Goal: Information Seeking & Learning: Learn about a topic

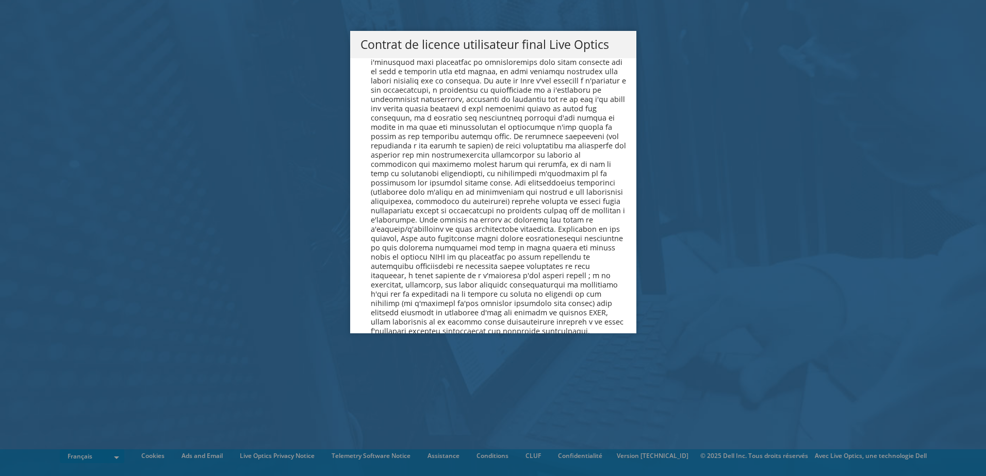
scroll to position [4557, 0]
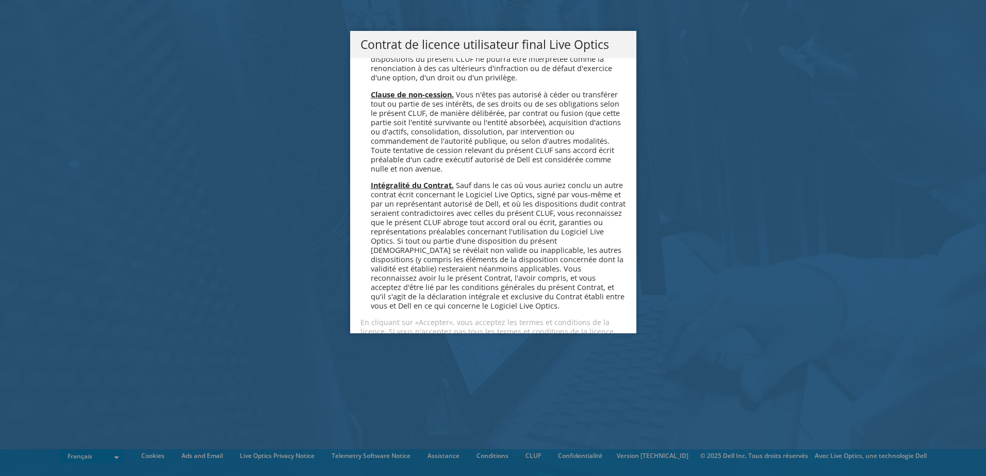
click at [392, 356] on link "Accepter" at bounding box center [390, 368] width 61 height 25
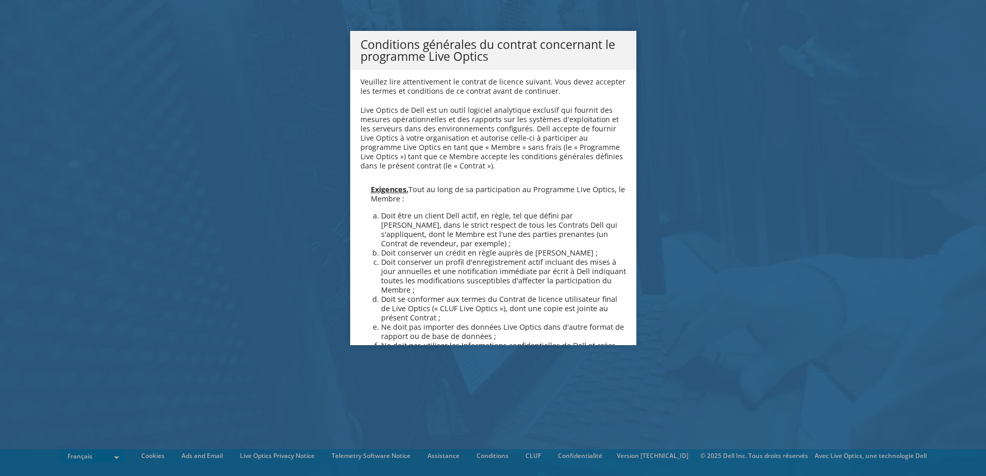
click at [392, 307] on li "Doit se conformer aux termes du Contrat de licence utilisateur final de Live Op…" at bounding box center [503, 309] width 245 height 28
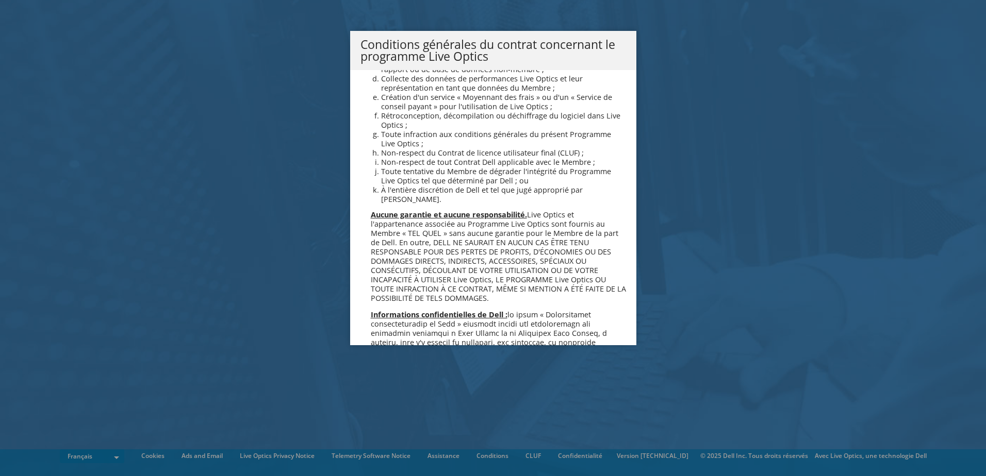
scroll to position [887, 0]
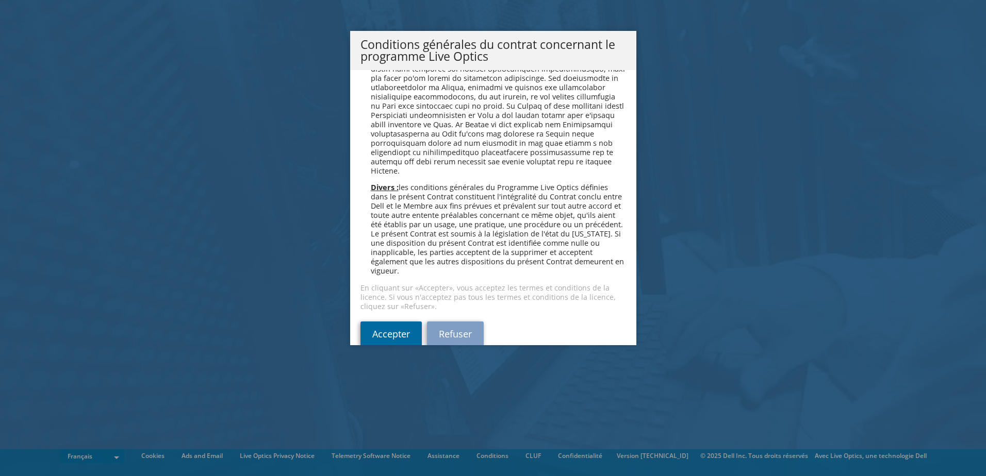
click at [397, 322] on link "Accepter" at bounding box center [390, 334] width 61 height 25
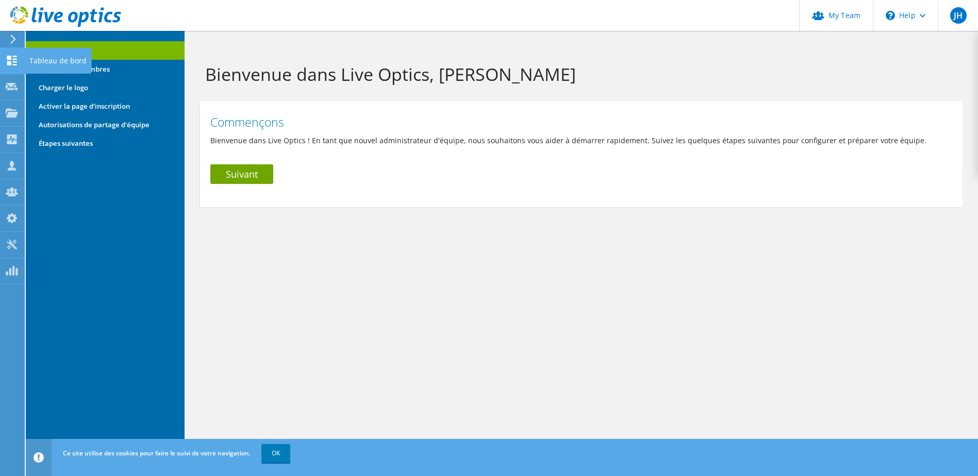
click at [17, 60] on icon at bounding box center [12, 61] width 12 height 10
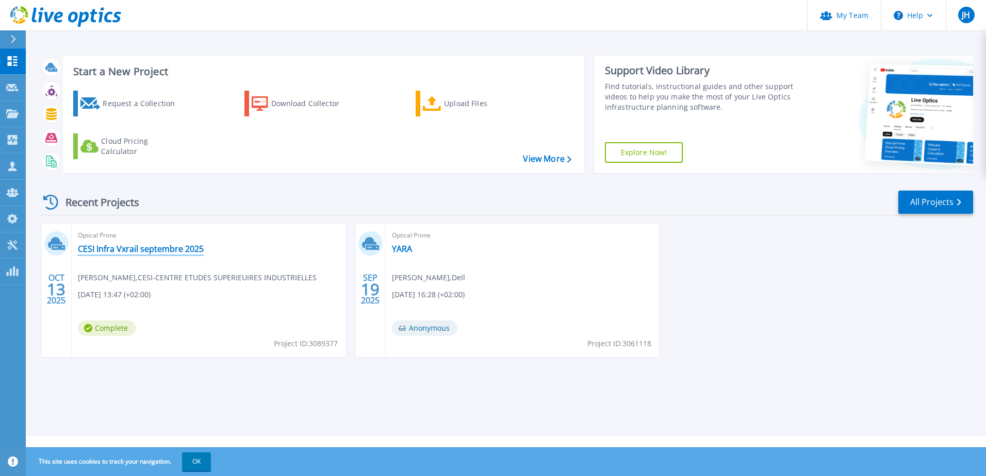
click at [135, 246] on link "CESI Infra Vxrail septembre 2025" at bounding box center [141, 249] width 126 height 10
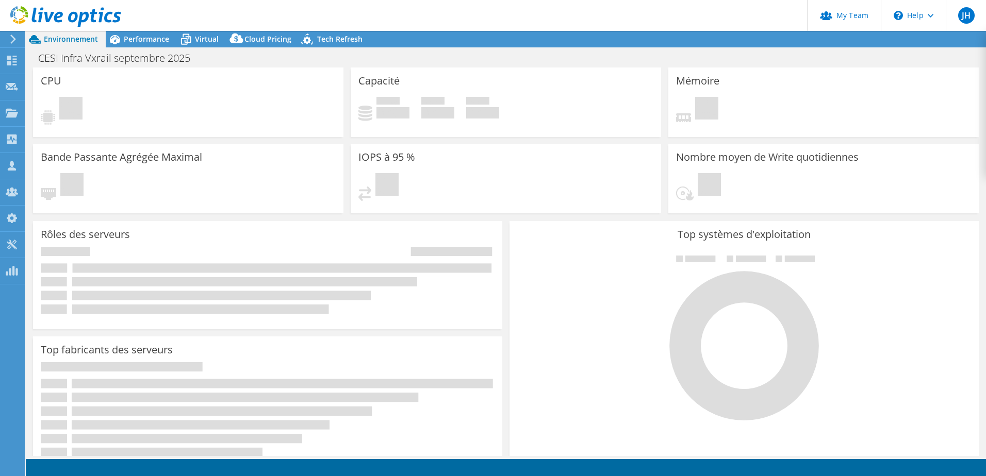
select select "USD"
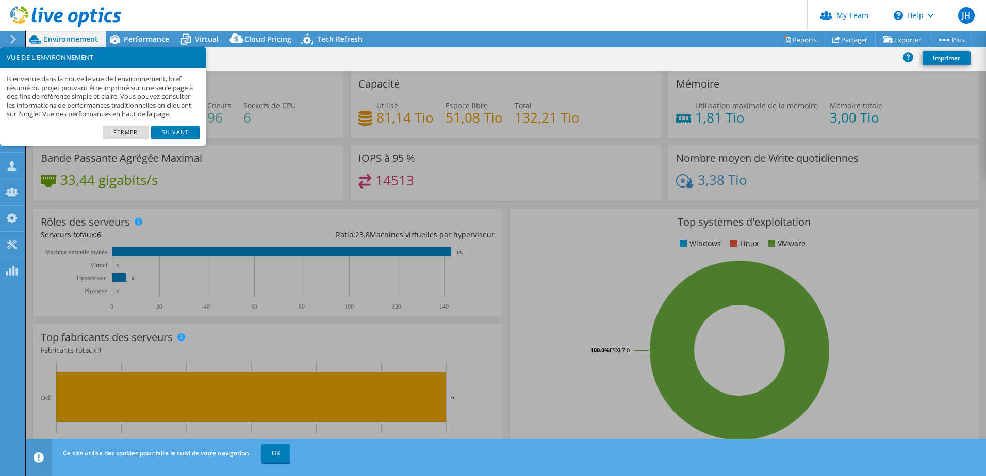
click at [128, 139] on link "Fermer" at bounding box center [126, 132] width 46 height 13
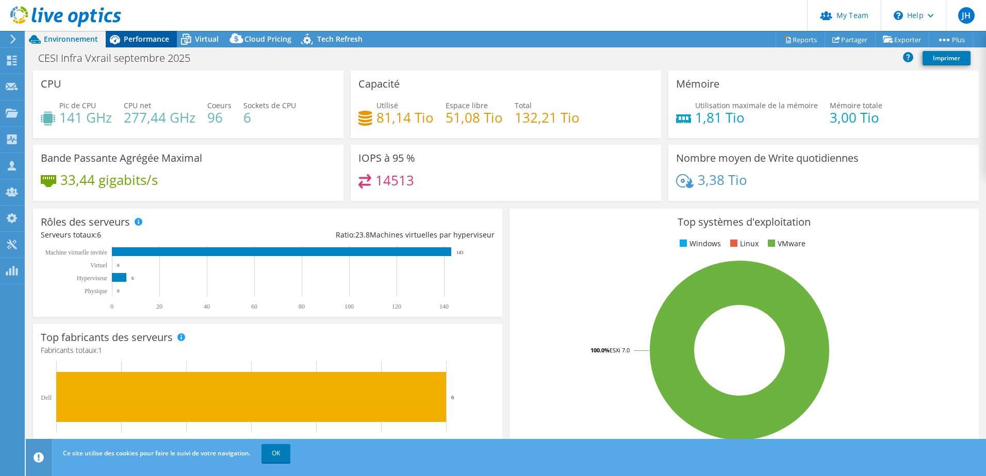
click at [143, 38] on span "Performance" at bounding box center [146, 39] width 45 height 10
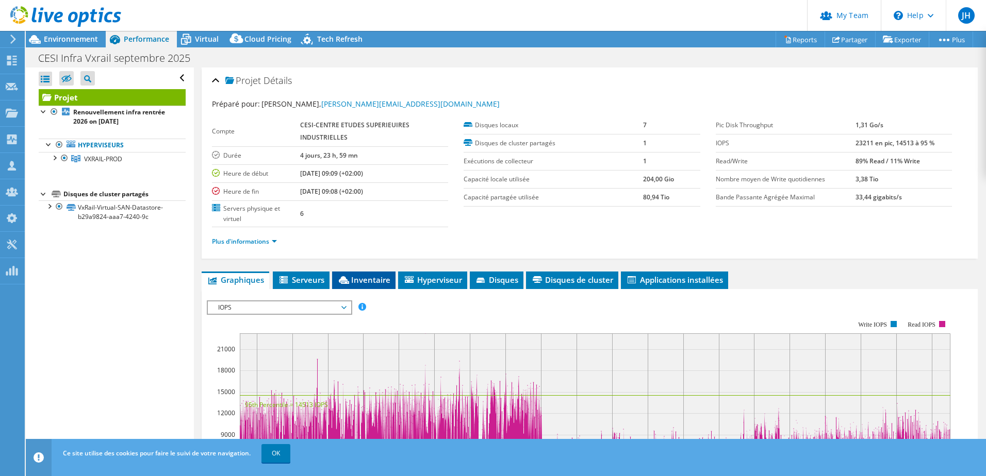
click at [378, 284] on span "Inventaire" at bounding box center [363, 280] width 53 height 10
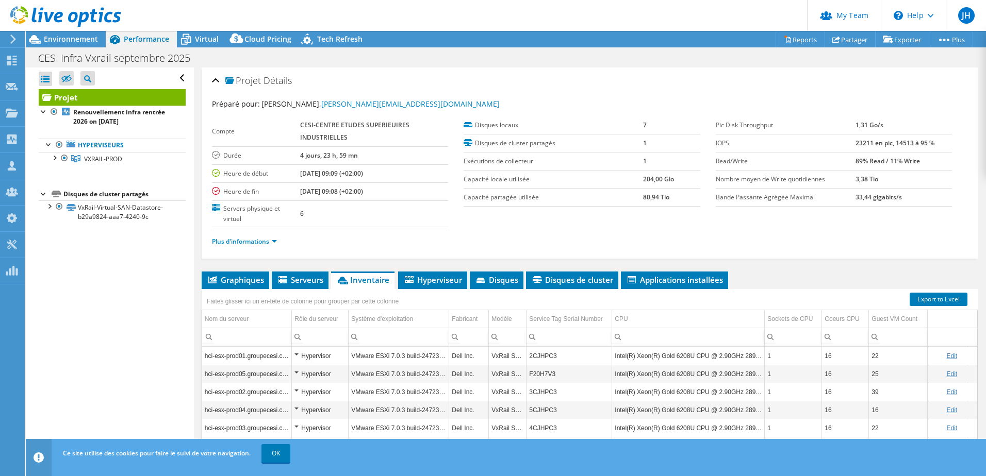
scroll to position [91, 0]
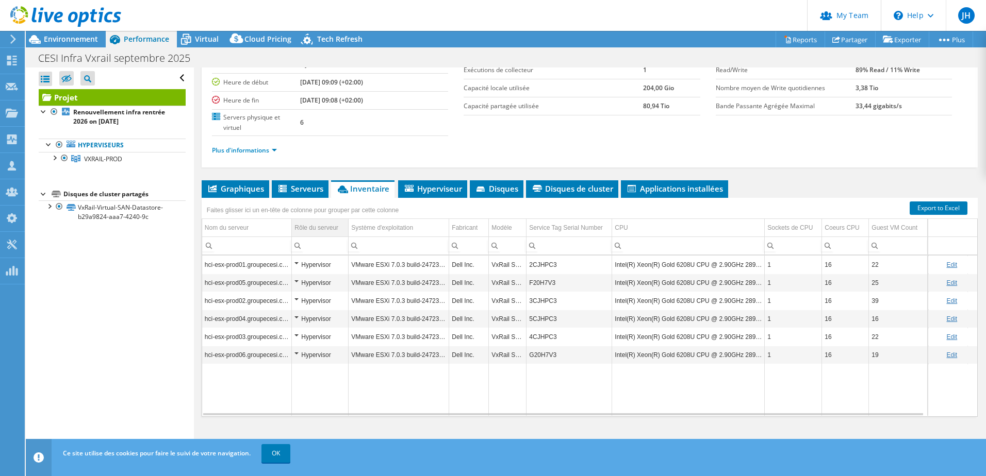
click at [294, 234] on td "Rôle du serveur" at bounding box center [320, 228] width 57 height 18
drag, startPoint x: 292, startPoint y: 234, endPoint x: 354, endPoint y: 232, distance: 61.9
click at [354, 232] on div "Faites glisser ici un en-tête de colonne pour grouper par cette colonne Nom du …" at bounding box center [590, 307] width 776 height 219
click at [54, 155] on div at bounding box center [54, 157] width 10 height 10
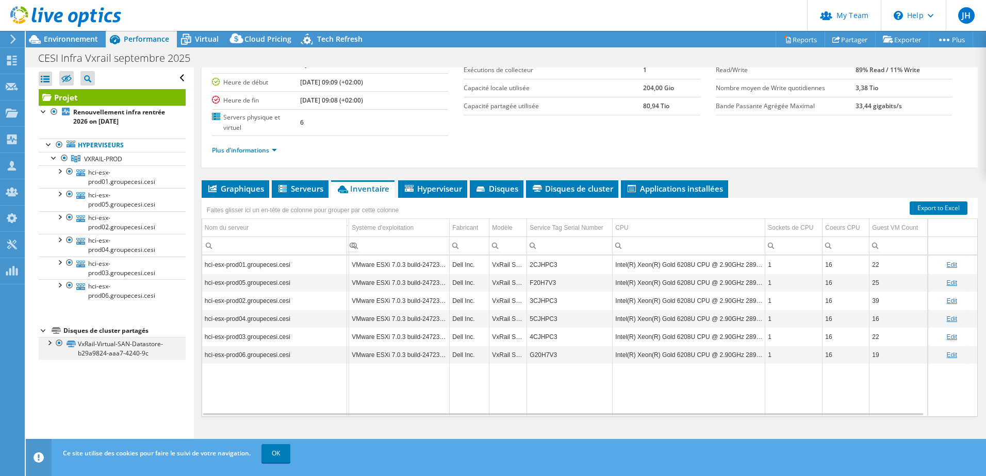
click at [49, 344] on div at bounding box center [49, 342] width 10 height 10
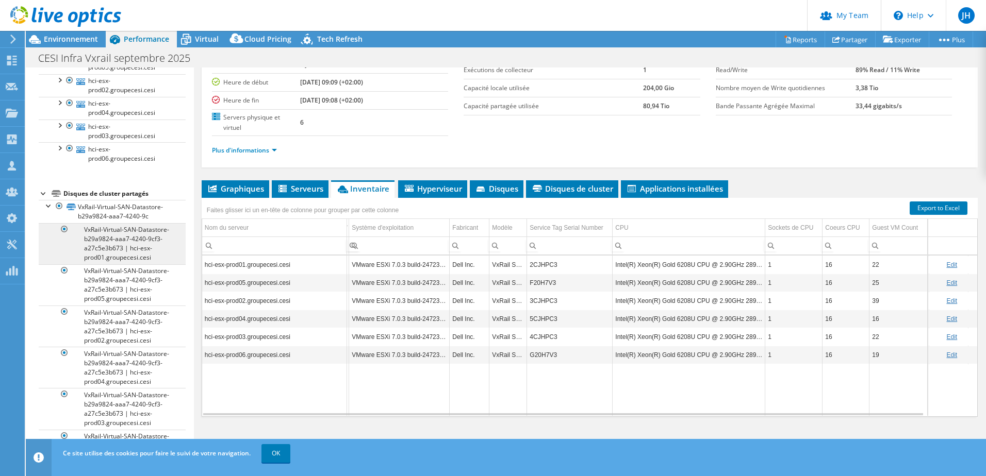
scroll to position [220, 0]
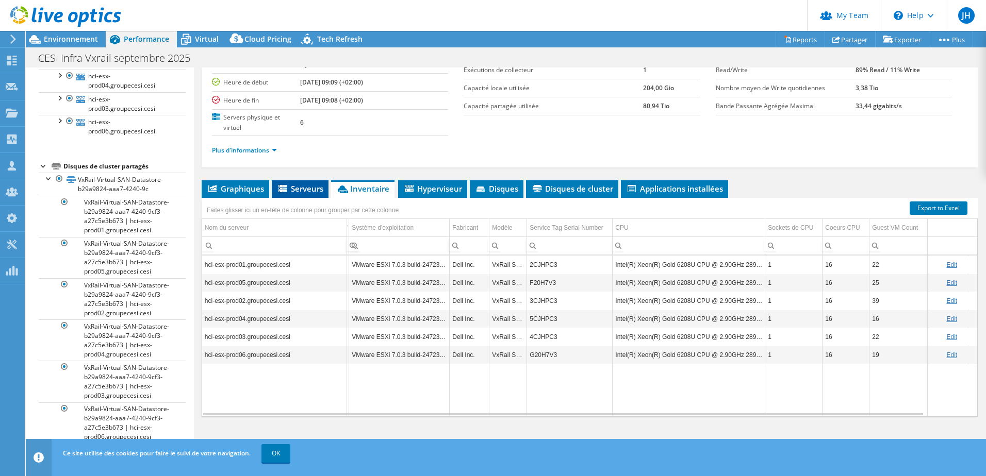
click at [311, 190] on span "Serveurs" at bounding box center [300, 189] width 46 height 10
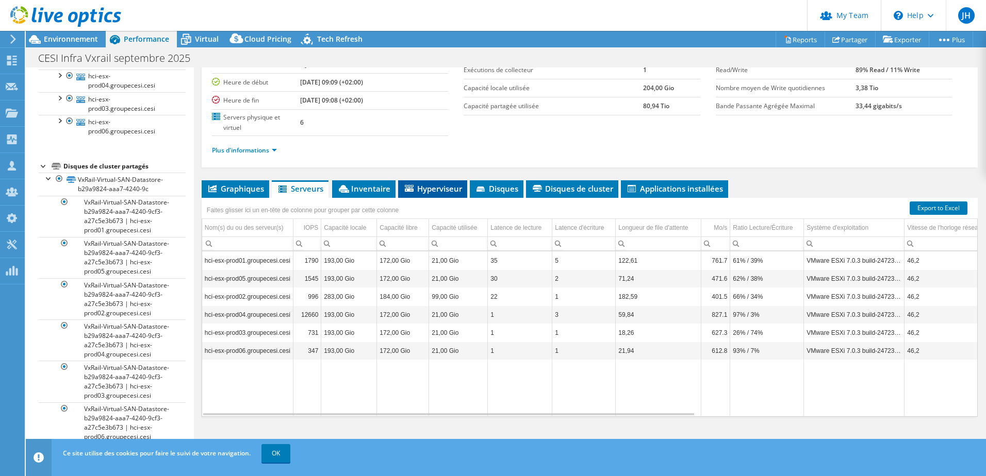
click at [452, 189] on span "Hyperviseur" at bounding box center [432, 189] width 59 height 10
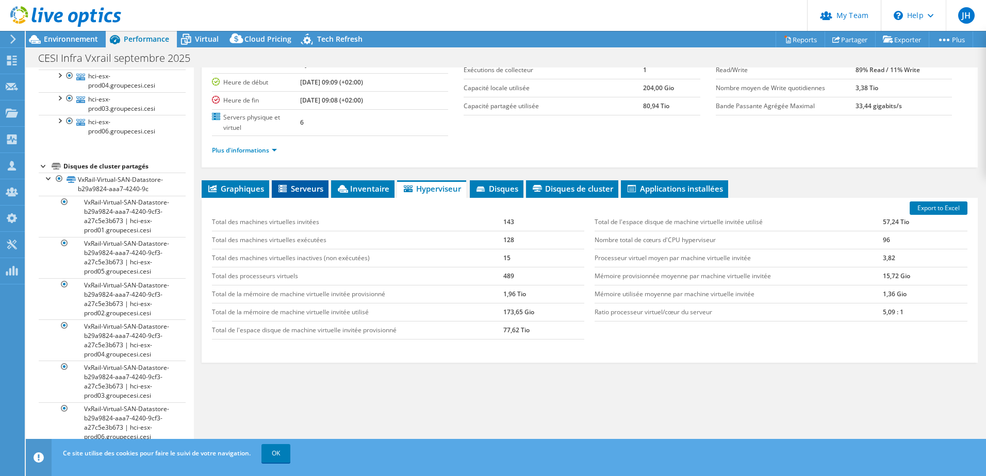
click at [314, 191] on span "Serveurs" at bounding box center [300, 189] width 46 height 10
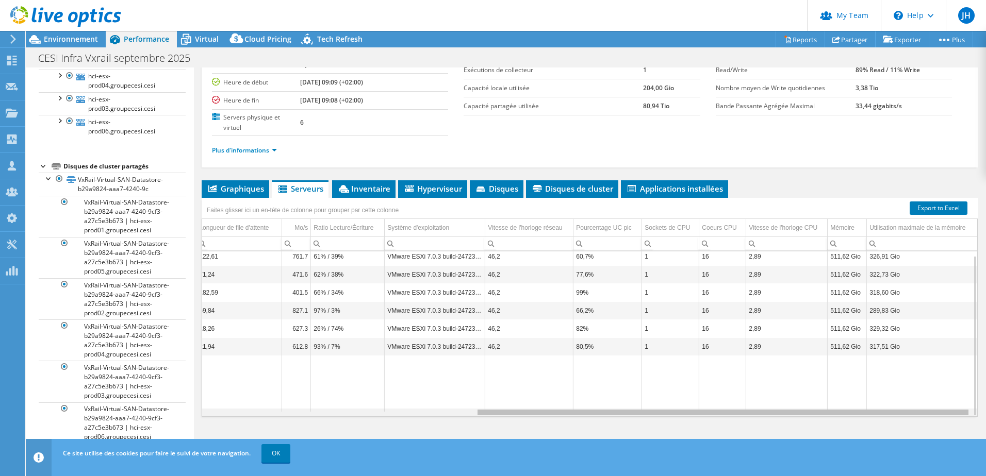
scroll to position [0, 427]
drag, startPoint x: 602, startPoint y: 410, endPoint x: 878, endPoint y: 387, distance: 277.3
click at [878, 387] on body "JH Admin d'équipe de partenaire Jacky HAYACH jacky.hayach@heliaq.fr heliaq My P…" at bounding box center [493, 238] width 986 height 476
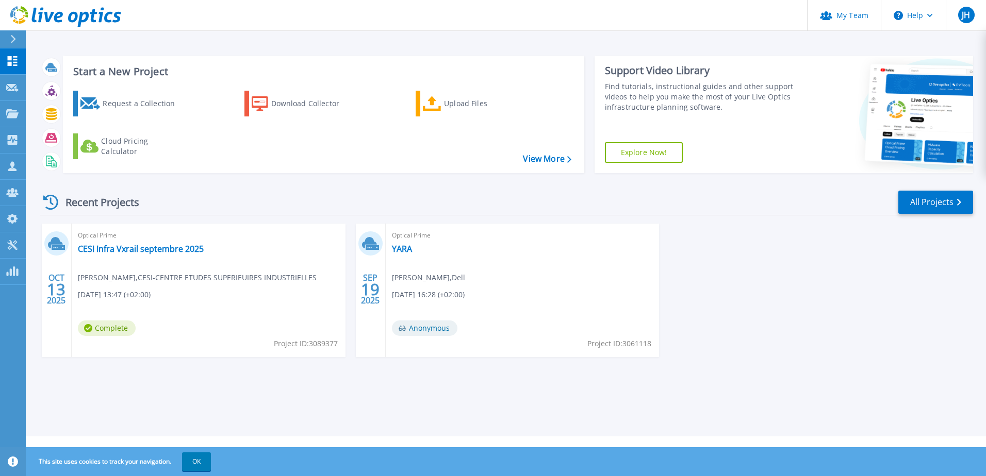
click at [101, 330] on span "Complete" at bounding box center [107, 328] width 58 height 15
click at [152, 252] on link "CESI Infra Vxrail septembre 2025" at bounding box center [141, 249] width 126 height 10
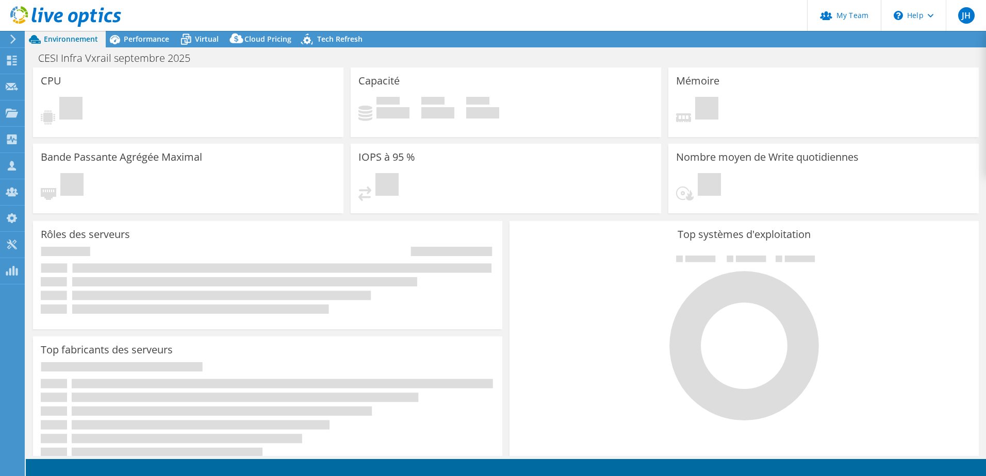
select select "USD"
